Goal: Check status

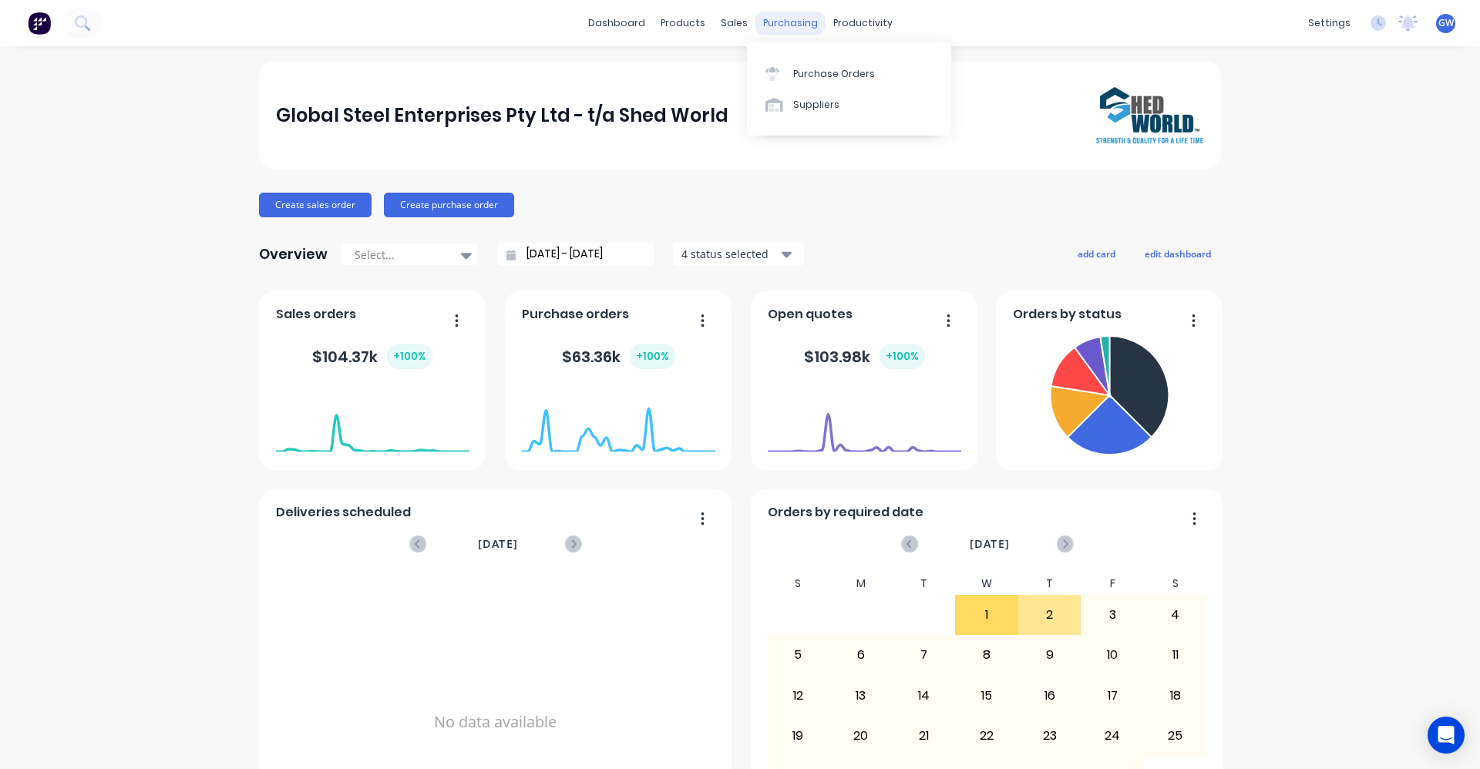
click at [776, 24] on div "purchasing" at bounding box center [790, 23] width 70 height 23
click at [815, 70] on div "Purchase Orders" at bounding box center [834, 74] width 82 height 14
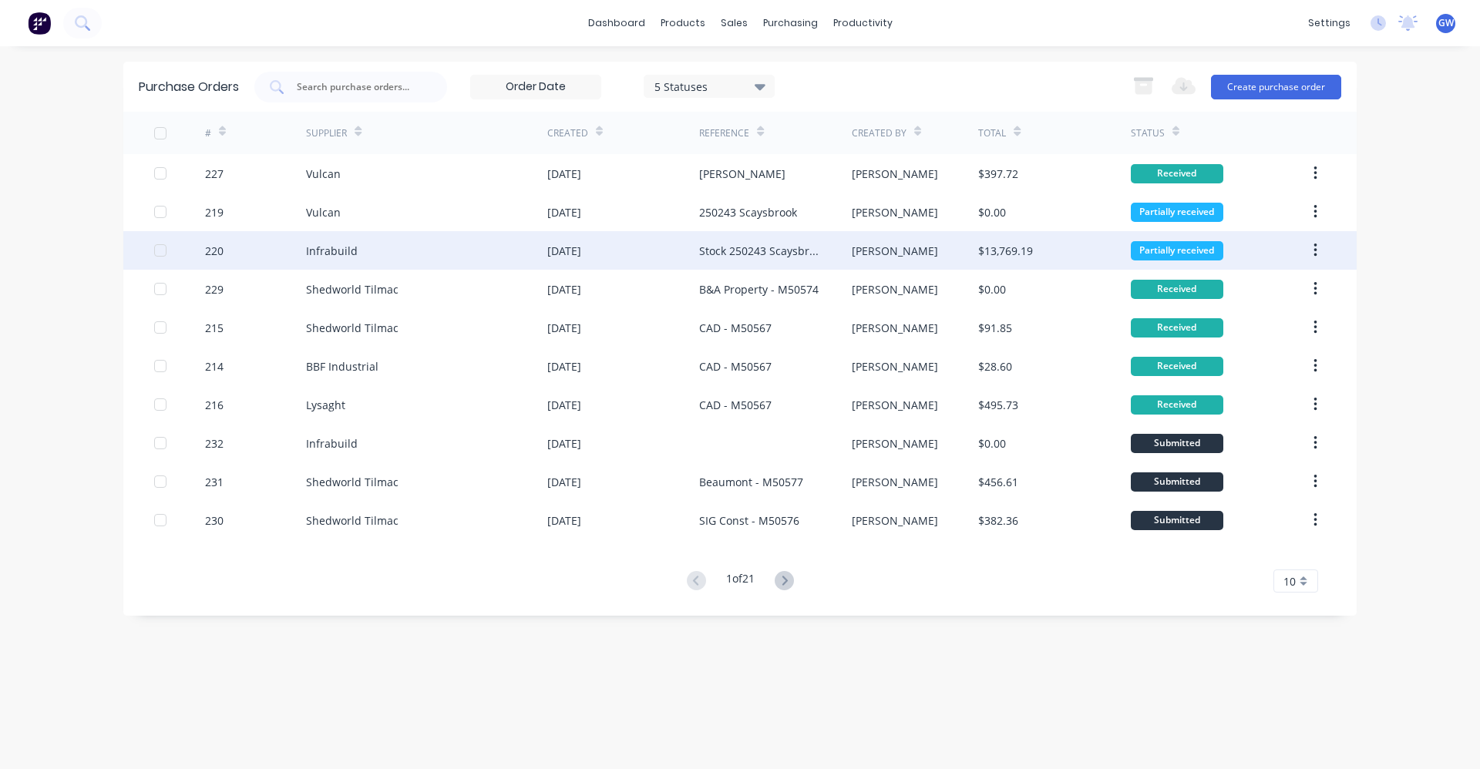
click at [717, 246] on div "Stock 250243 Scaysbrook" at bounding box center [759, 251] width 121 height 16
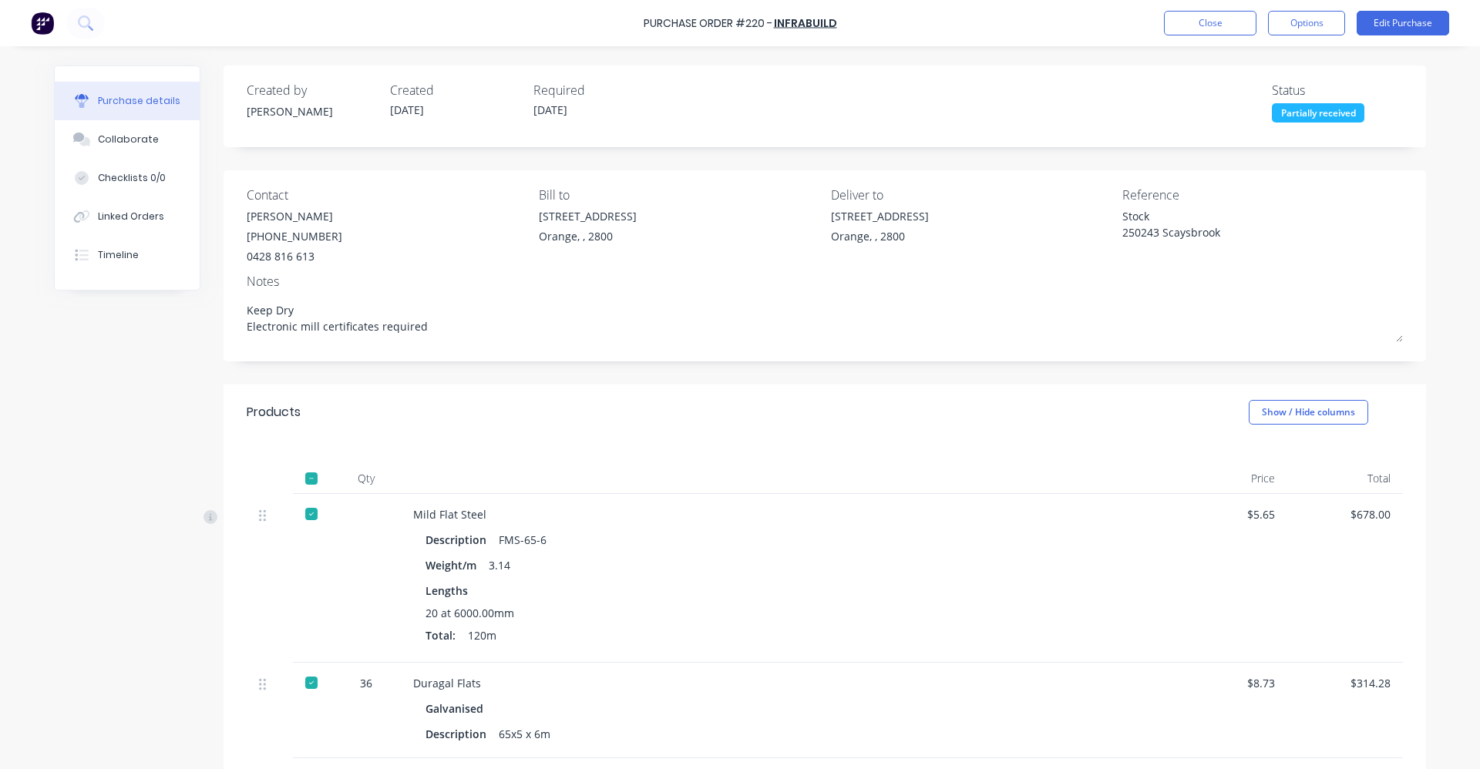
type textarea "x"
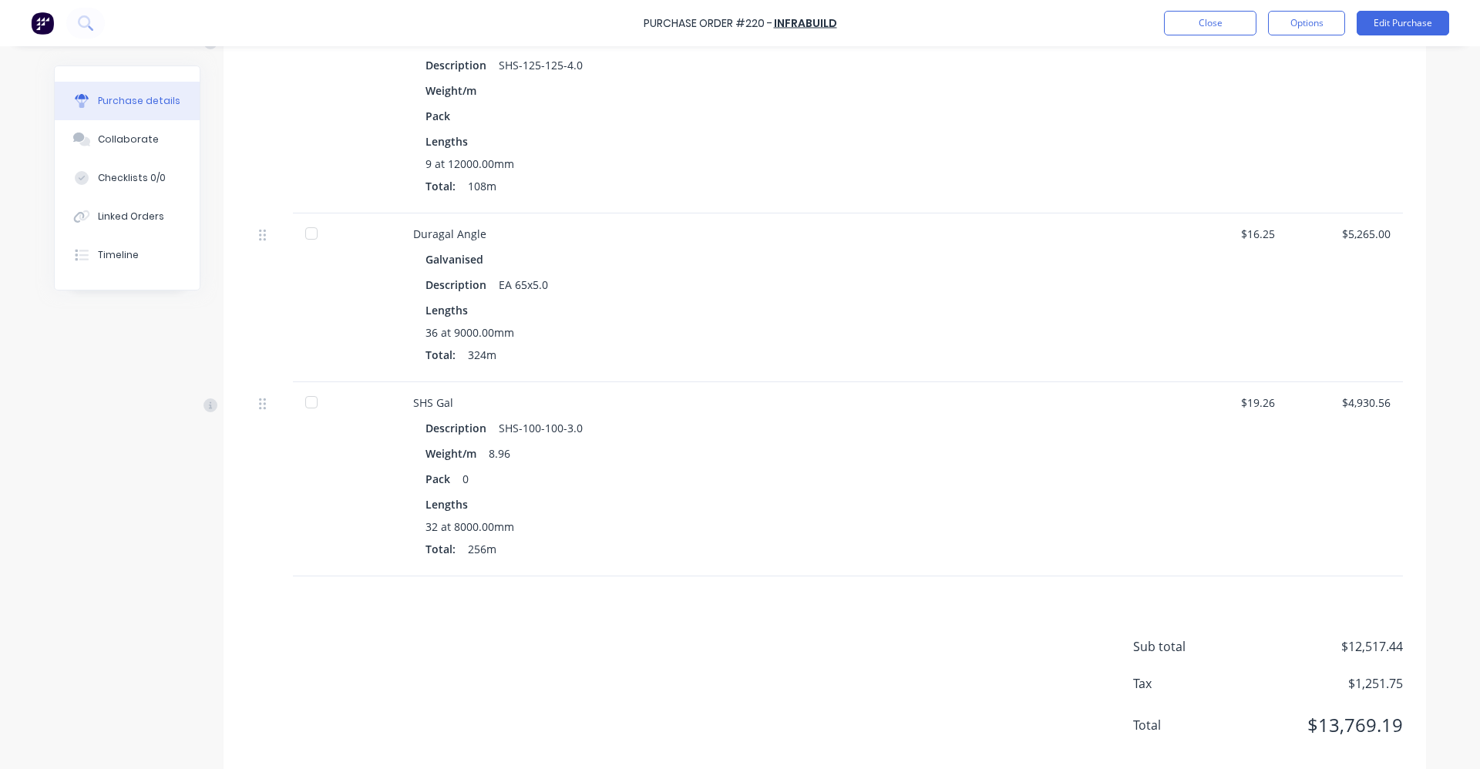
scroll to position [1154, 0]
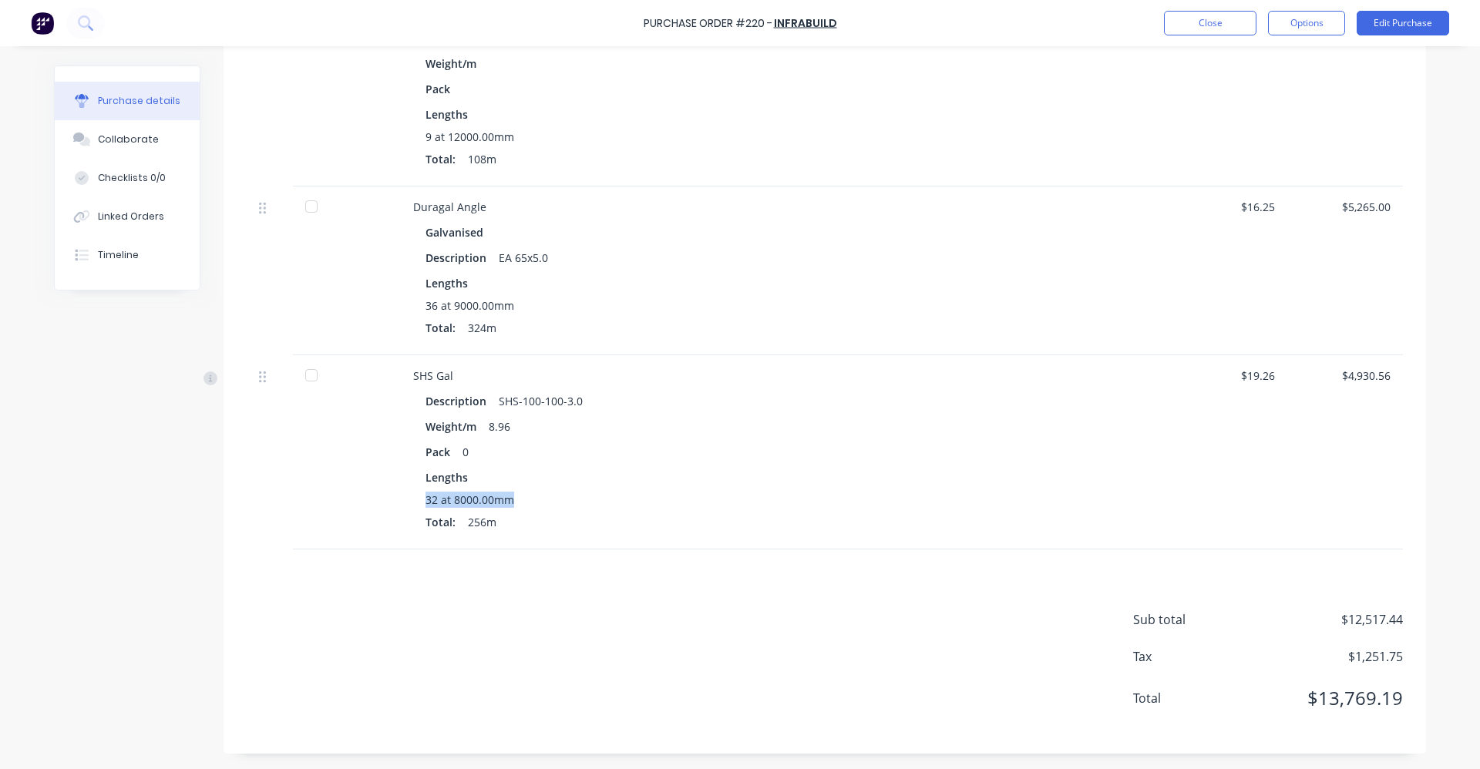
drag, startPoint x: 420, startPoint y: 495, endPoint x: 576, endPoint y: 500, distance: 156.5
click at [576, 500] on div "Description SHS-100-100-3.0 Weight/m 8.96 Pack 0 Lengths 32 at 8000.00mm Total:…" at bounding box center [786, 463] width 746 height 146
click at [396, 609] on div "Sub total $12,517.44 Tax $1,251.75 Total $13,769.19" at bounding box center [824, 651] width 1202 height 204
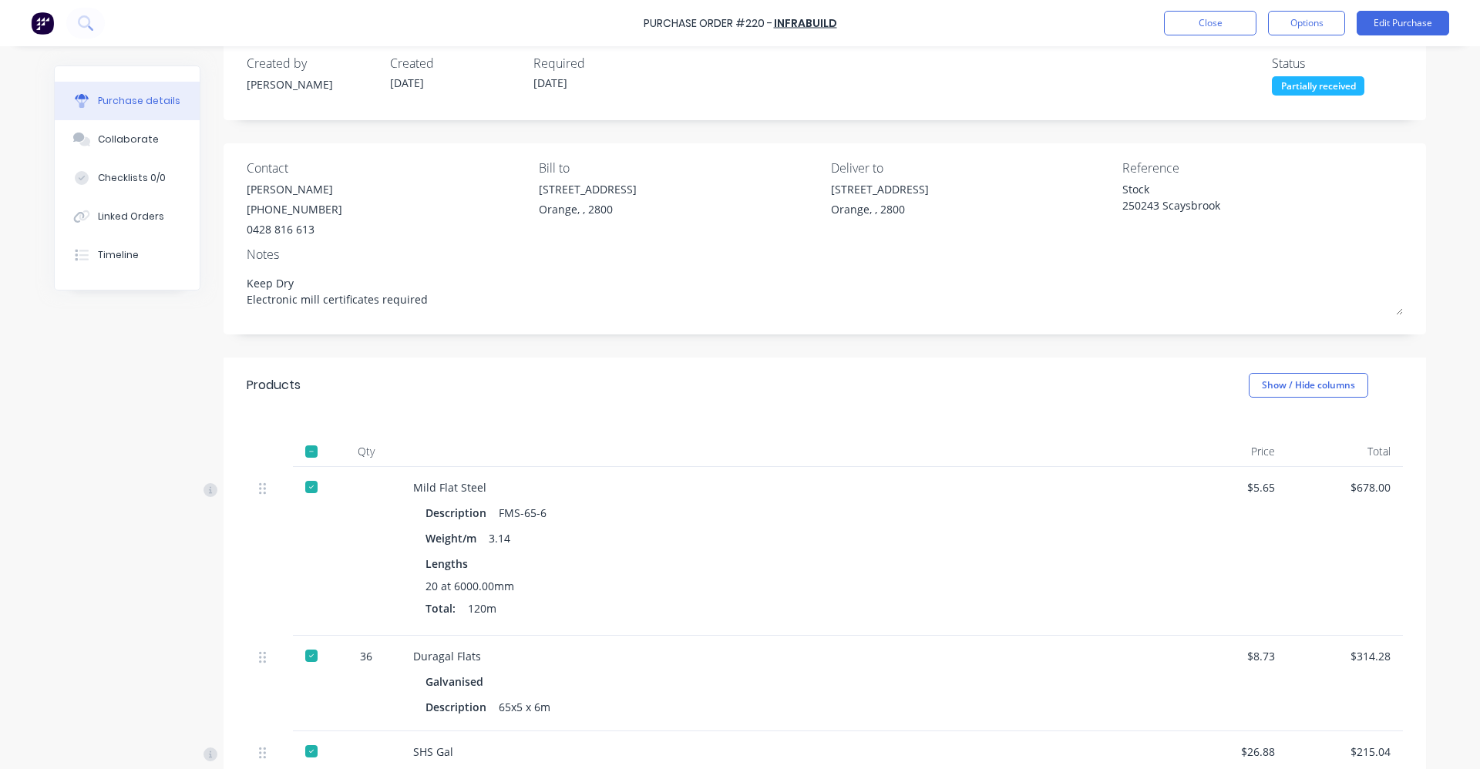
scroll to position [0, 0]
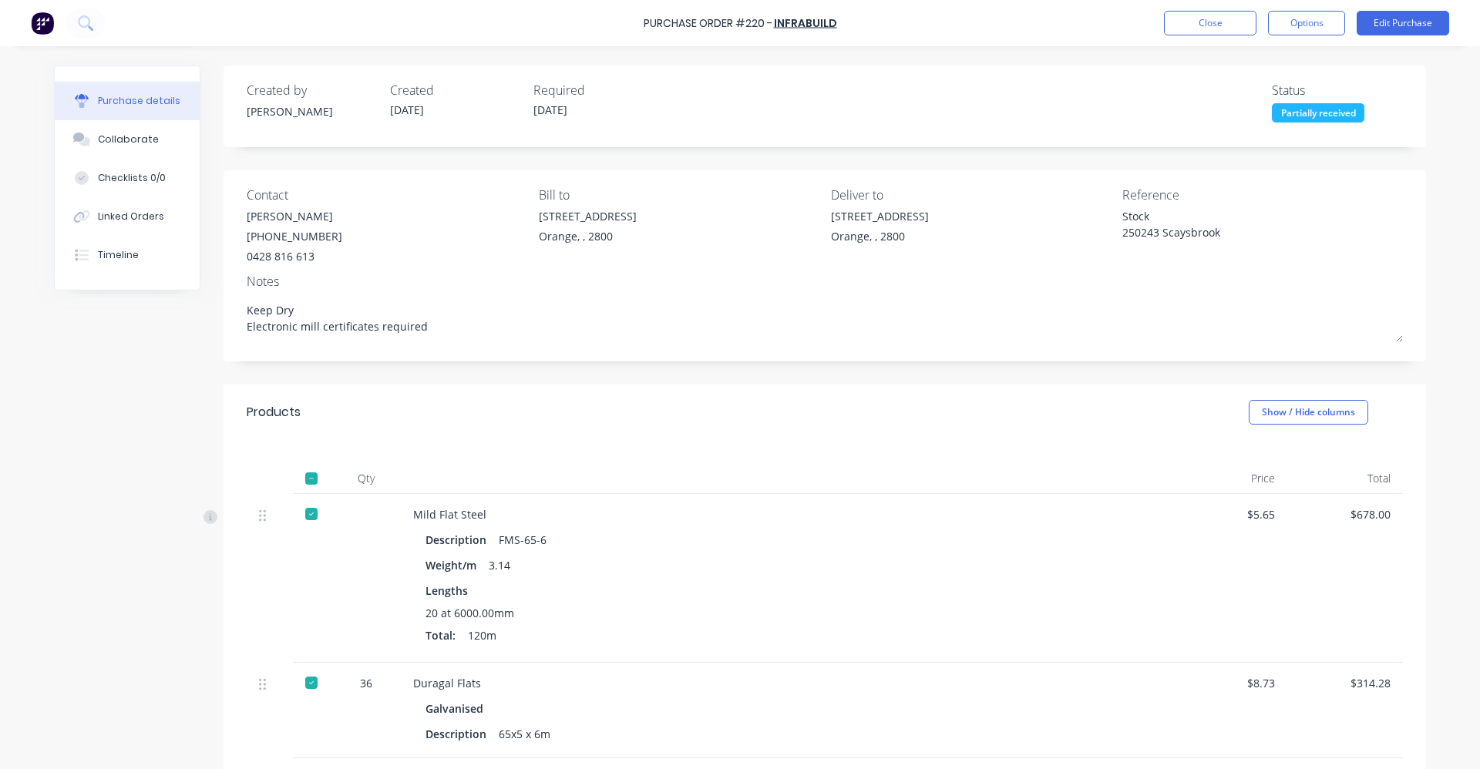
click at [121, 136] on div "Collaborate" at bounding box center [128, 140] width 61 height 14
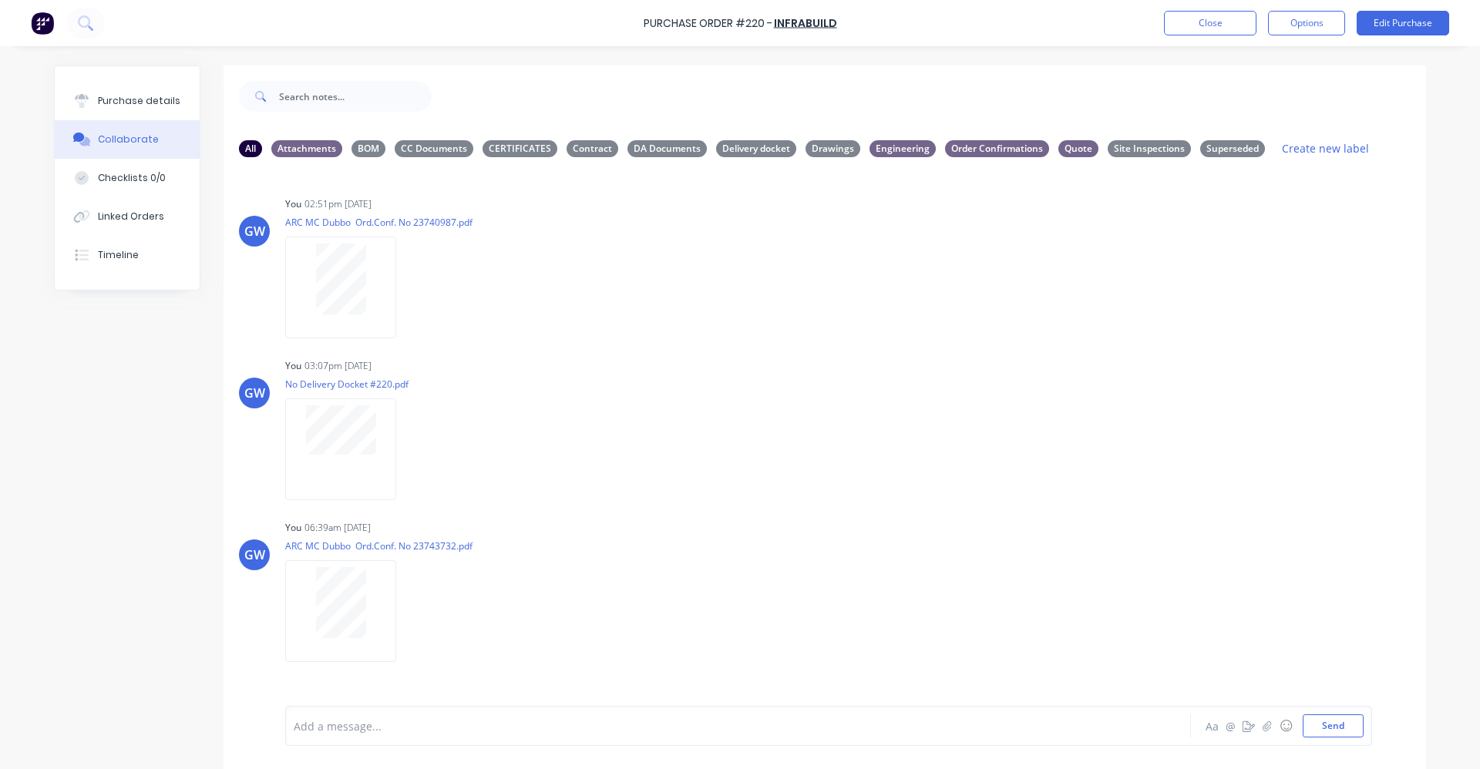
click at [1044, 349] on div "GW You 02:51pm [DATE] ARC MC Dubbo Ord.Conf. No 23740987.pdf Labels Download De…" at bounding box center [824, 438] width 1202 height 536
click at [1220, 22] on button "Close" at bounding box center [1210, 23] width 92 height 25
